Goal: Task Accomplishment & Management: Use online tool/utility

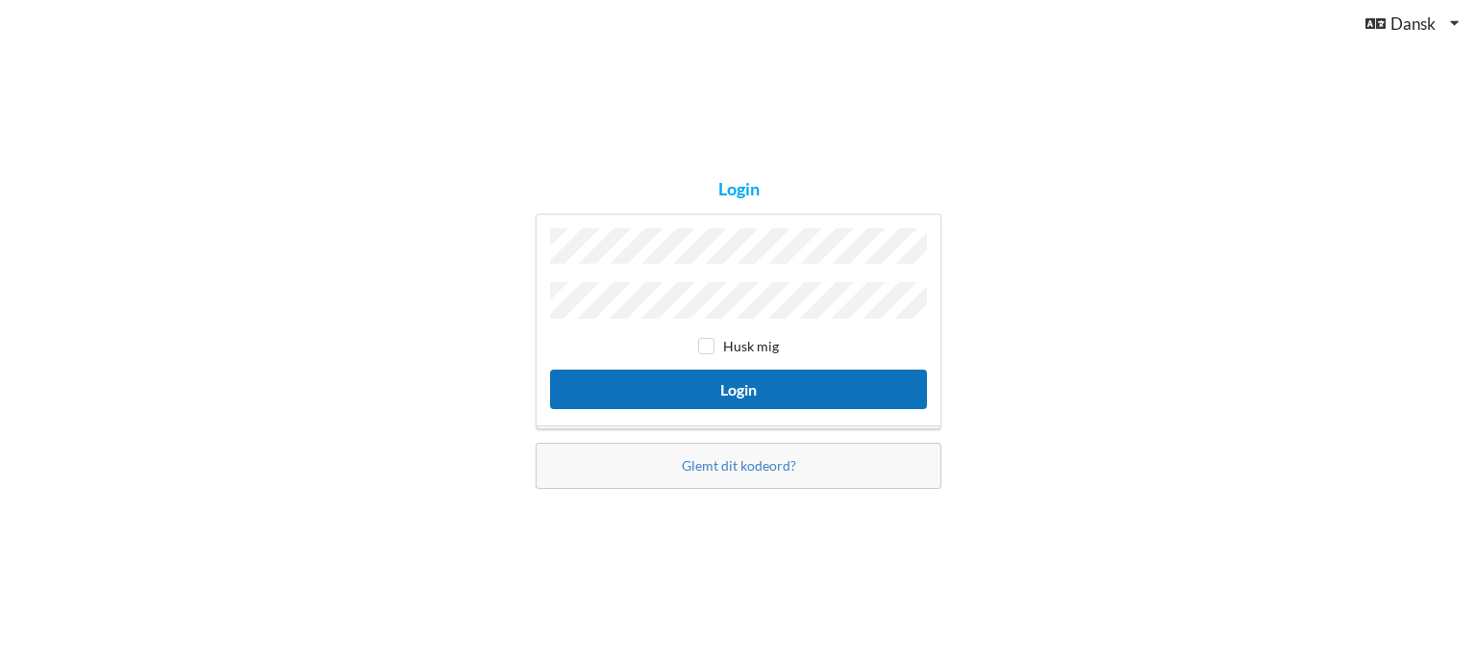
click at [790, 397] on button "Login" at bounding box center [738, 388] width 377 height 39
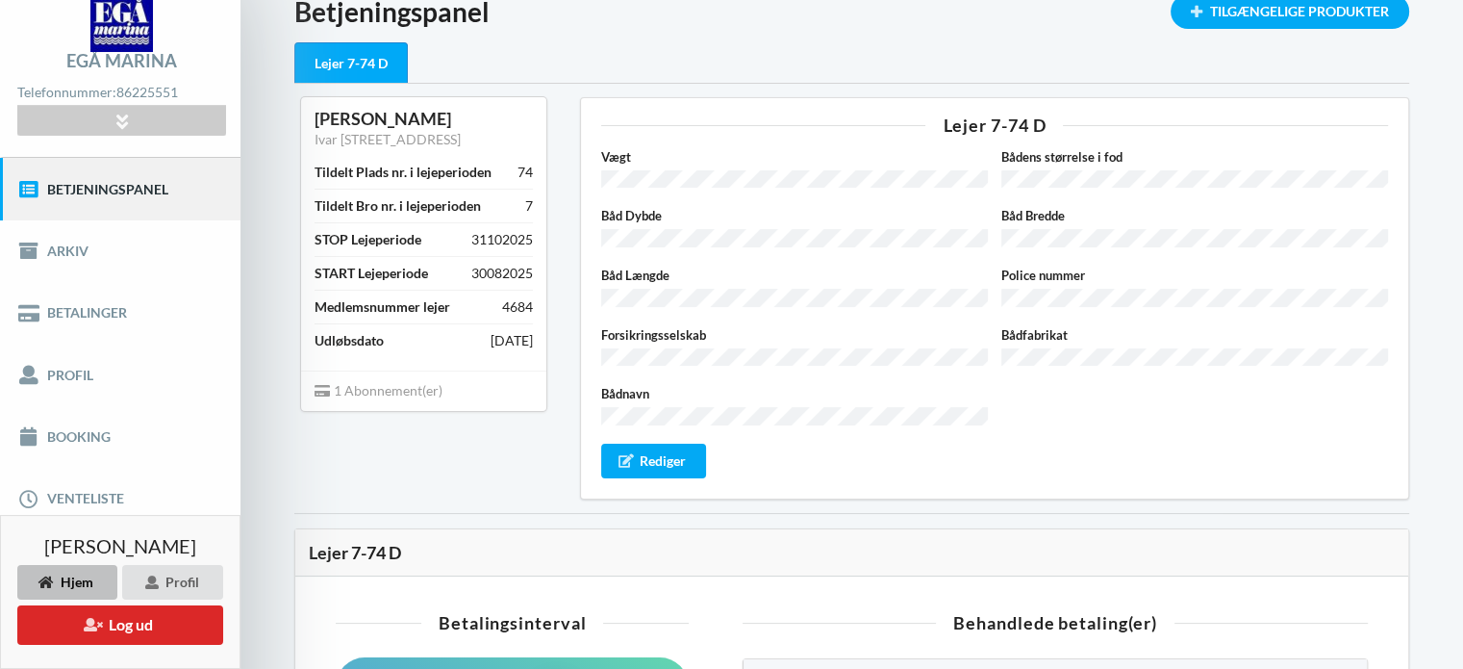
scroll to position [115, 0]
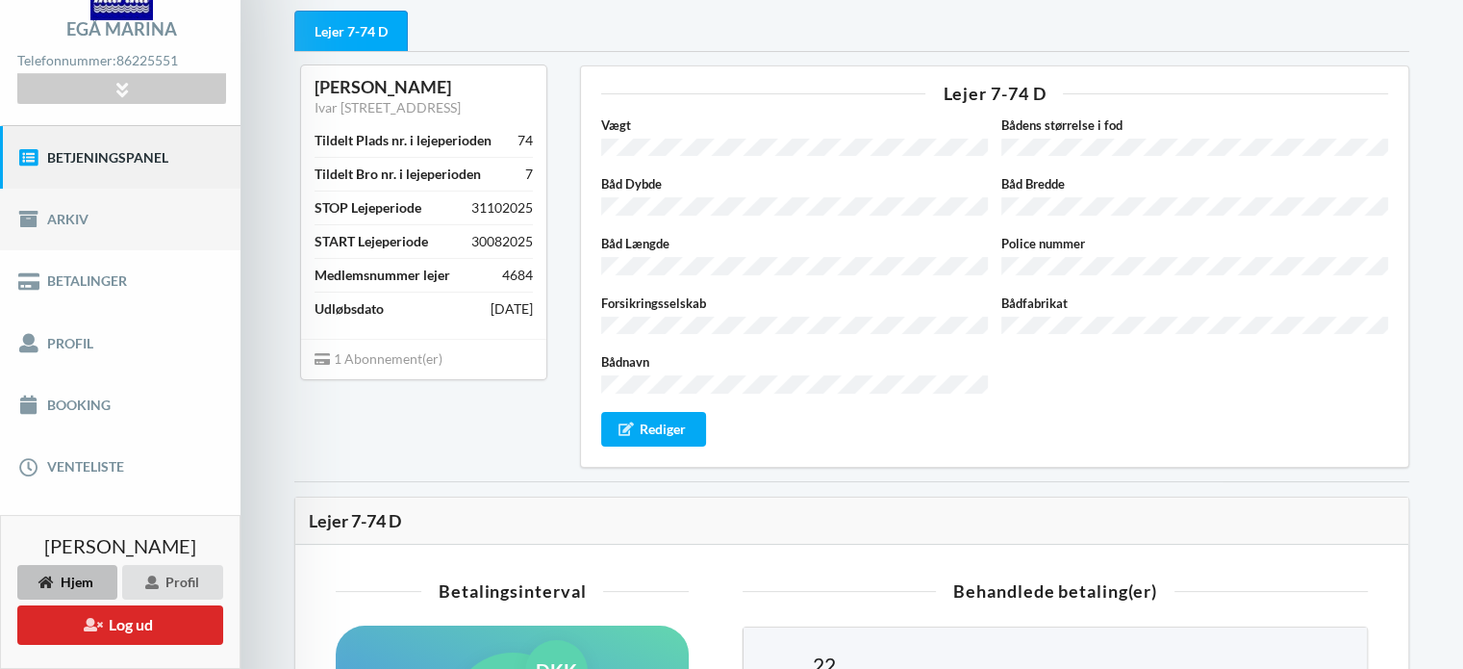
click at [162, 223] on link "Arkiv" at bounding box center [120, 220] width 240 height 62
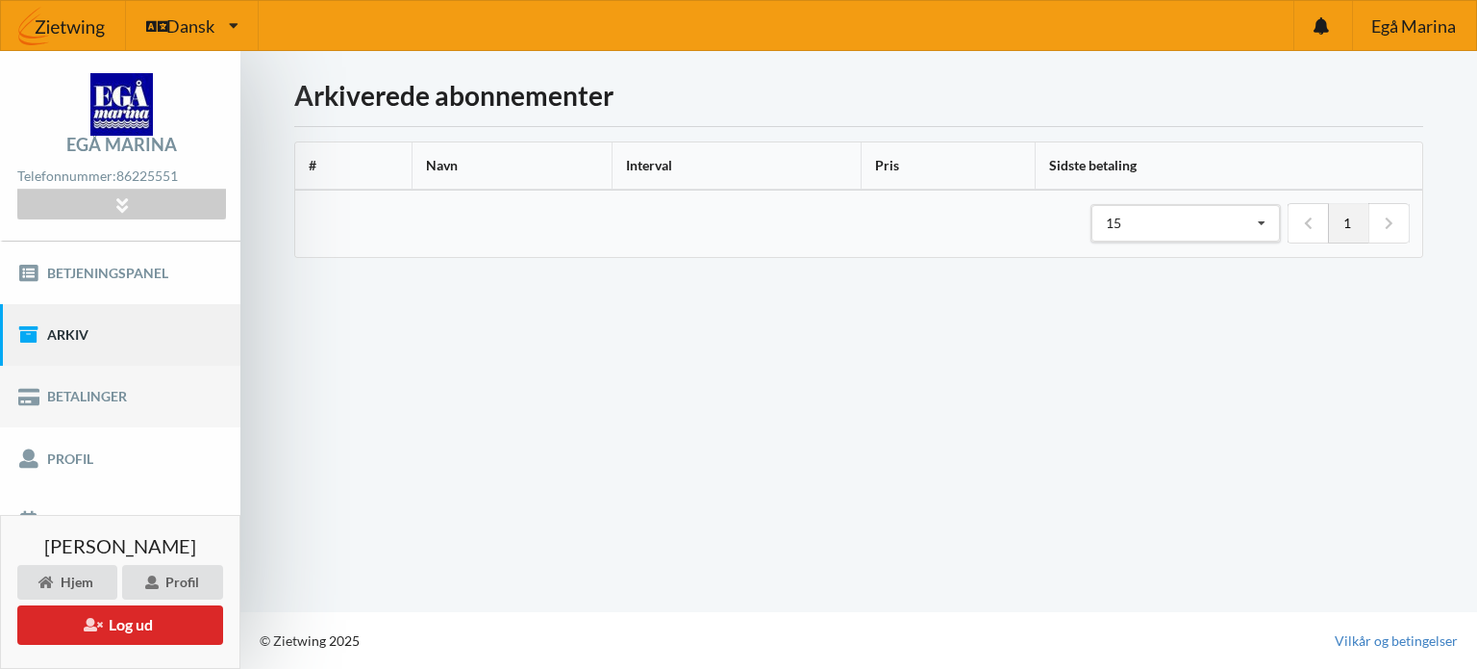
click at [161, 400] on link "Betalinger" at bounding box center [120, 397] width 240 height 62
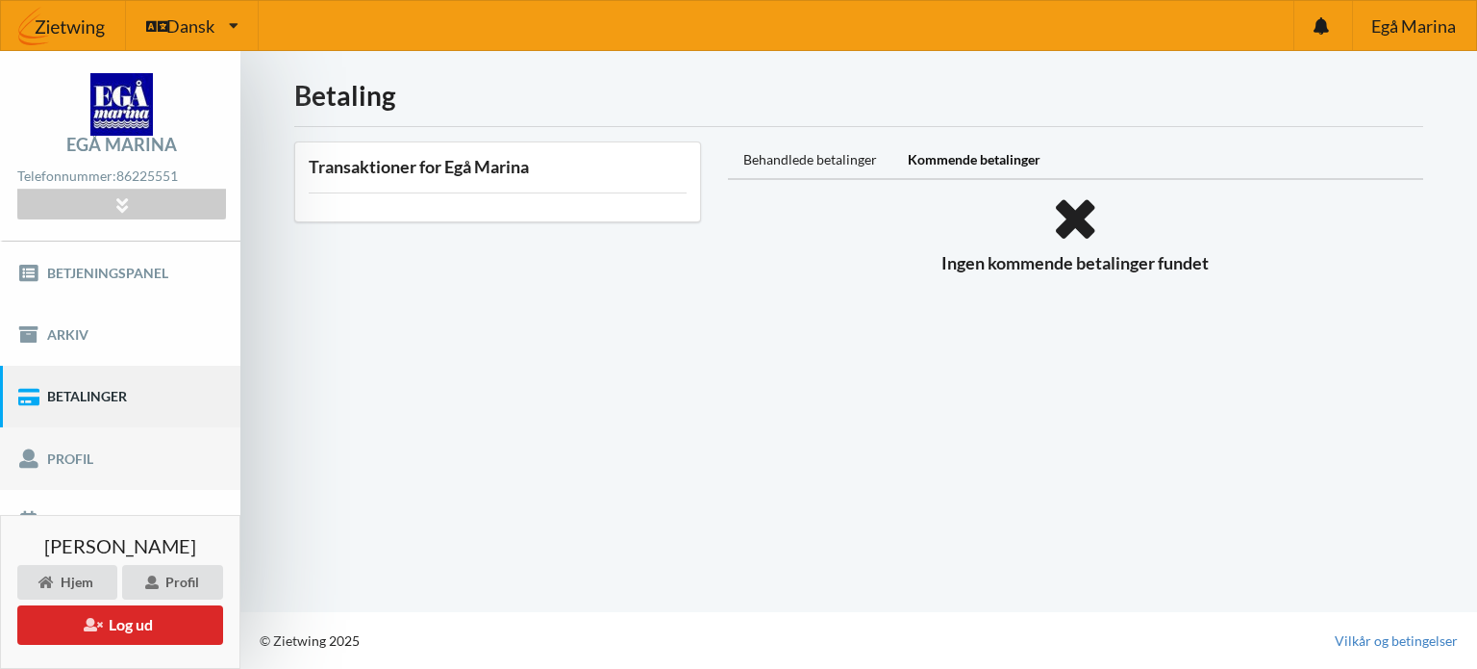
click at [125, 479] on link "Profil" at bounding box center [120, 458] width 240 height 62
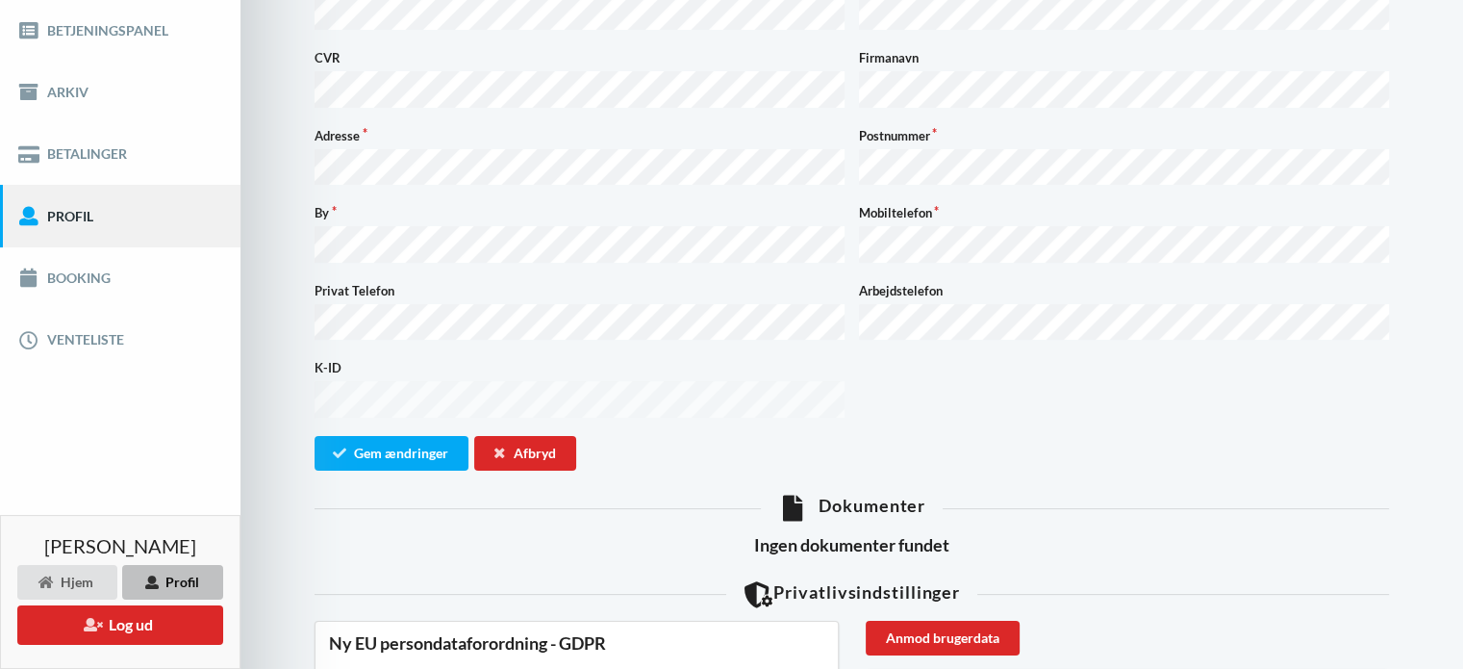
scroll to position [242, 0]
click at [108, 286] on link "Booking" at bounding box center [120, 278] width 240 height 62
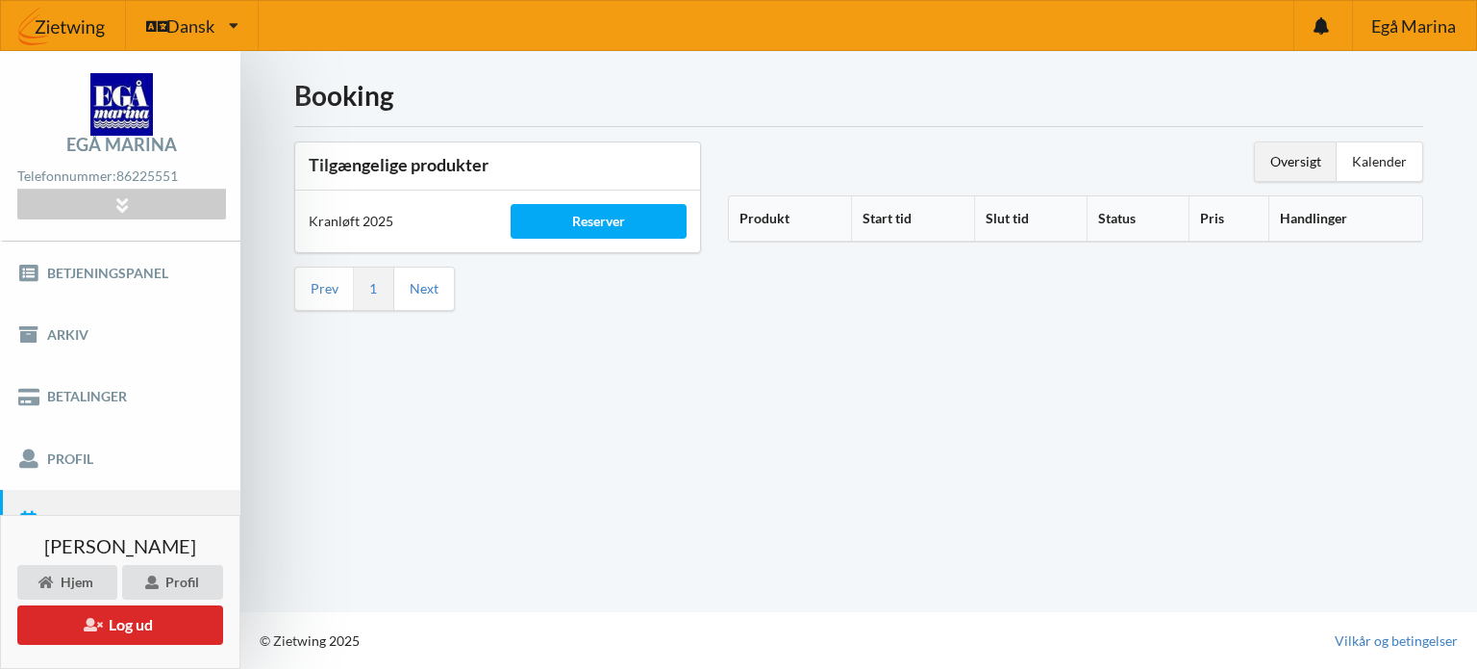
click at [312, 529] on div "Booking Tilgængelige produkter Kranløft 2025 Reserver Prev 1 Next Oversigt Kale…" at bounding box center [858, 331] width 1237 height 561
click at [1439, 22] on span "Egå Marina" at bounding box center [1414, 25] width 85 height 17
